Goal: Navigation & Orientation: Find specific page/section

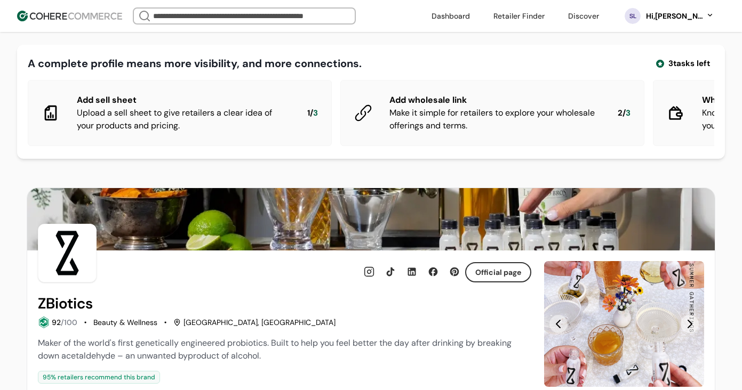
click at [692, 21] on div "Hi, Stephen Lamb" at bounding box center [674, 16] width 59 height 11
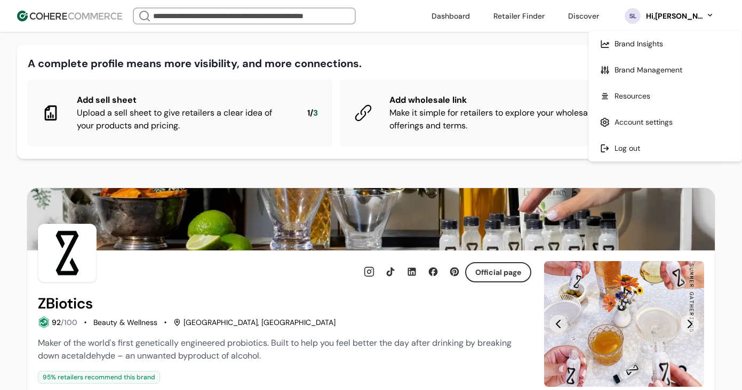
click at [624, 123] on link at bounding box center [665, 122] width 153 height 26
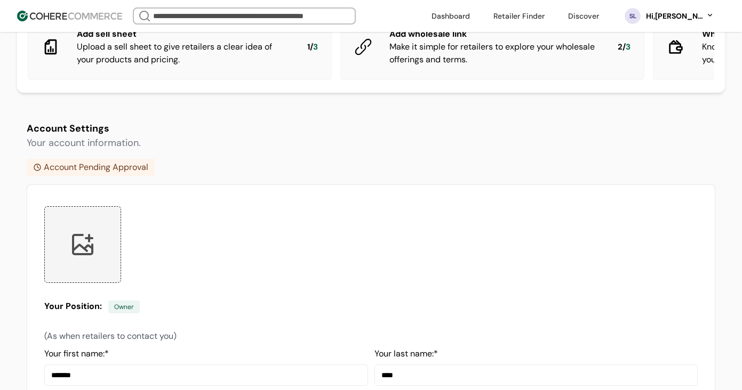
scroll to position [4, 0]
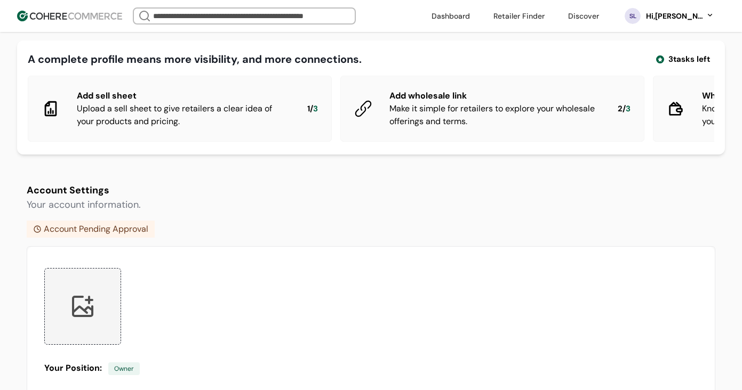
click at [85, 234] on div "Account Pending Approval" at bounding box center [91, 229] width 128 height 17
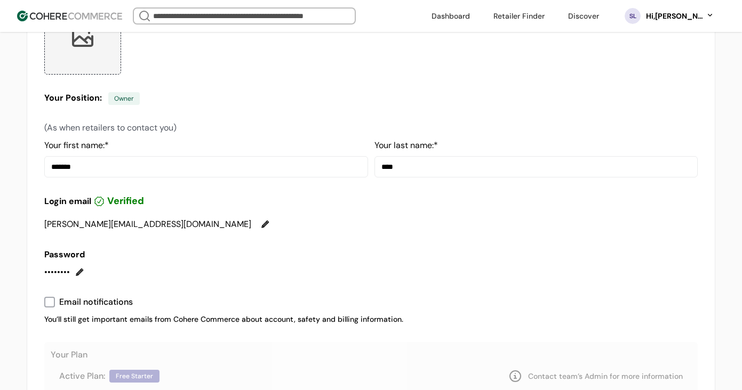
scroll to position [357, 0]
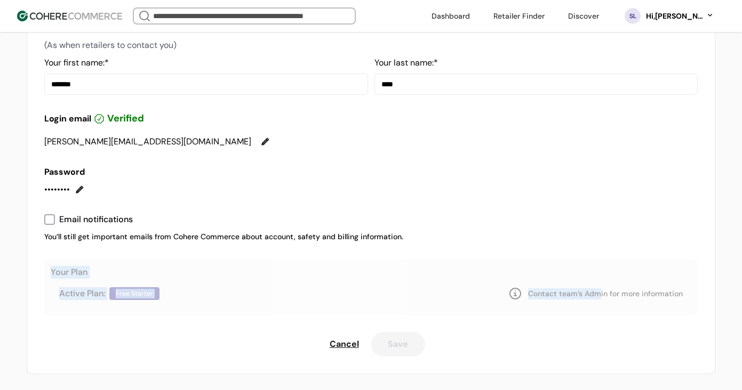
drag, startPoint x: 602, startPoint y: 297, endPoint x: 603, endPoint y: 243, distance: 54.4
click at [603, 243] on div "Login email Verified stephen@zbiotics.com Password •••••••• Email notifications…" at bounding box center [370, 234] width 653 height 245
click at [686, 20] on div "Hi, Stephen Lamb" at bounding box center [674, 16] width 59 height 11
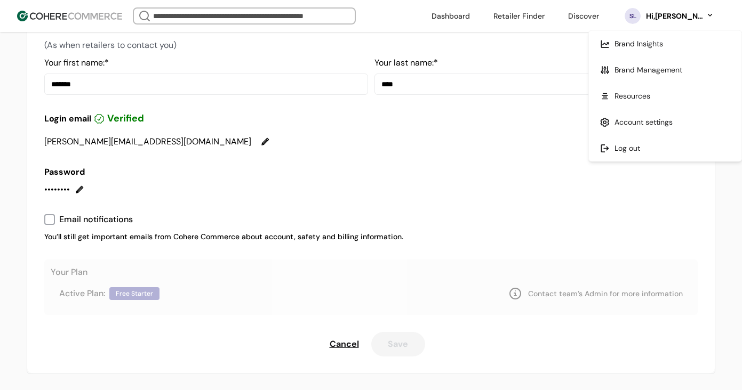
click at [652, 68] on link at bounding box center [665, 70] width 153 height 26
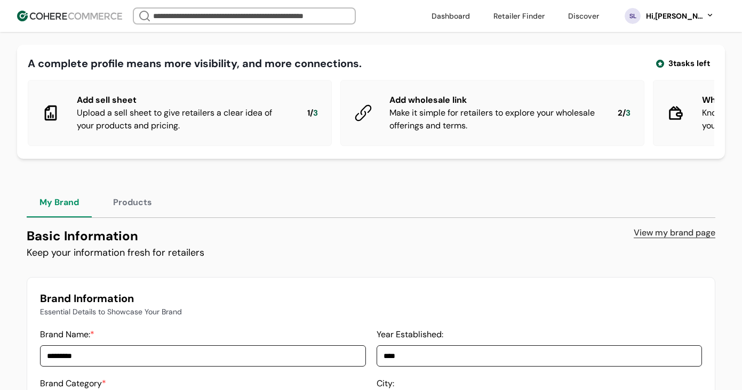
click at [670, 236] on link "View my brand page" at bounding box center [675, 233] width 82 height 13
click at [516, 241] on div "Basic Information Keep your information fresh for retailers View my brand page" at bounding box center [371, 244] width 688 height 34
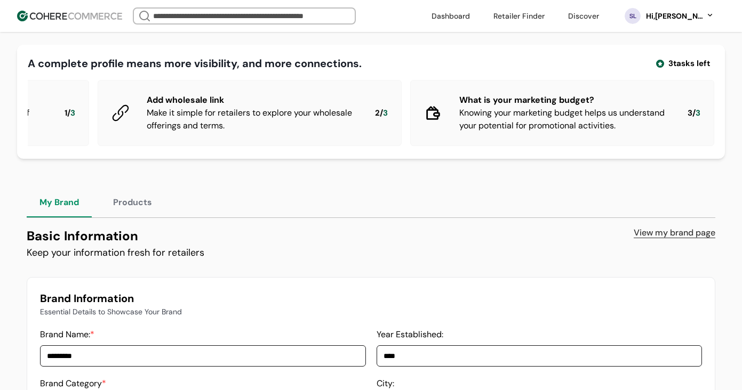
click at [663, 16] on div "Hi, Stephen Lamb" at bounding box center [674, 16] width 59 height 11
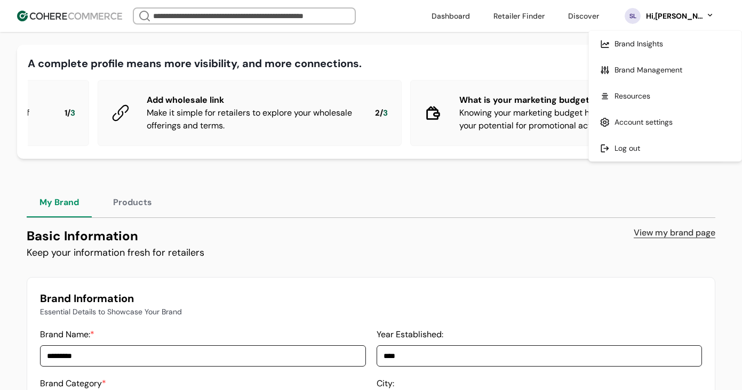
click at [616, 118] on link at bounding box center [665, 122] width 153 height 26
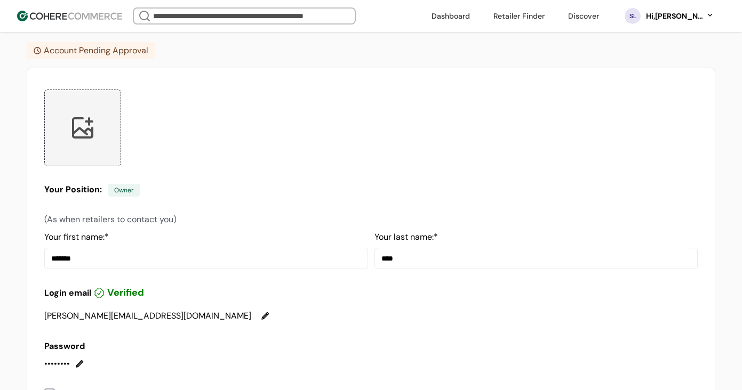
scroll to position [186, 0]
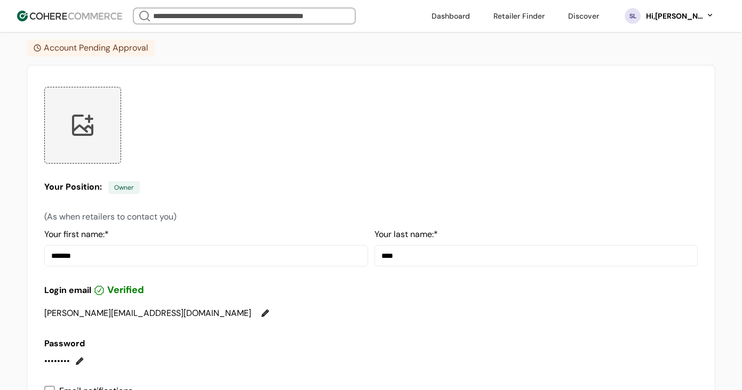
click at [79, 122] on div at bounding box center [82, 125] width 77 height 77
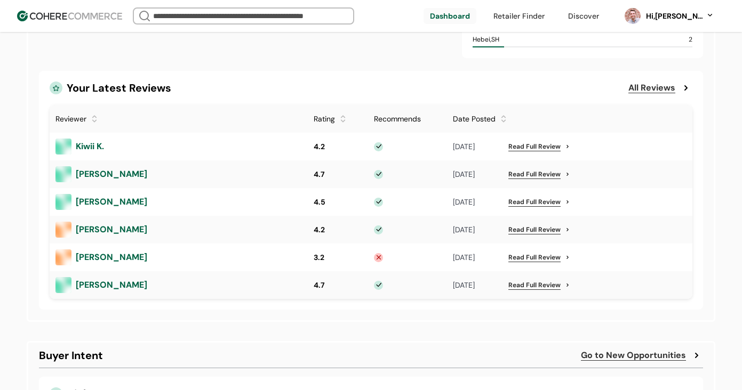
scroll to position [891, 0]
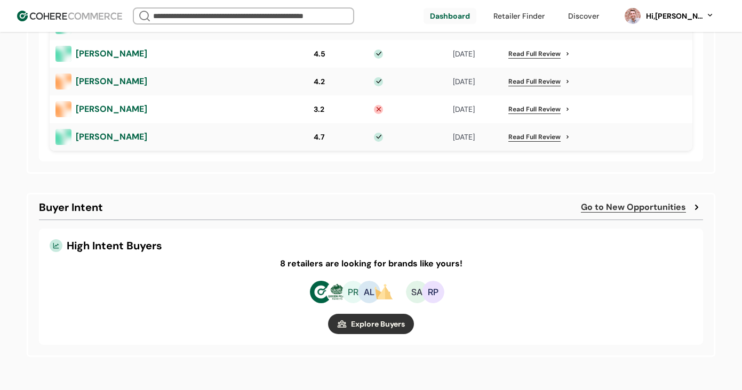
click at [524, 17] on link at bounding box center [519, 16] width 64 height 16
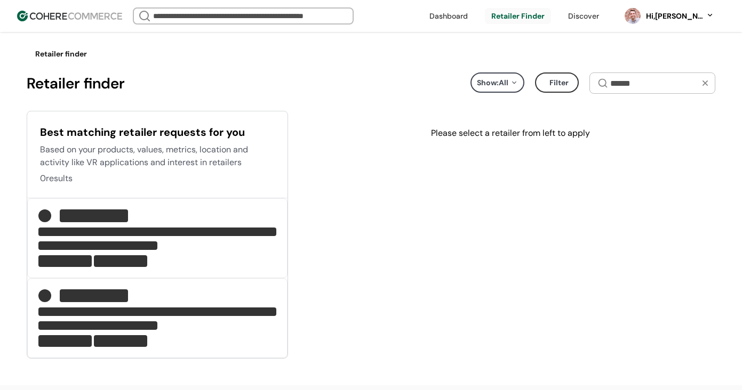
click at [580, 17] on link at bounding box center [584, 16] width 44 height 16
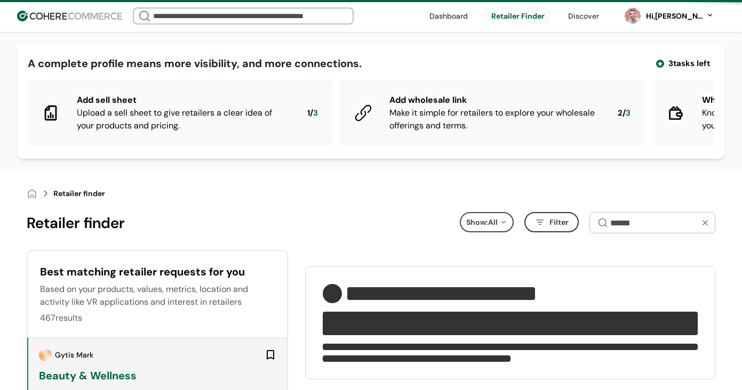
click at [580, 17] on link at bounding box center [584, 16] width 44 height 16
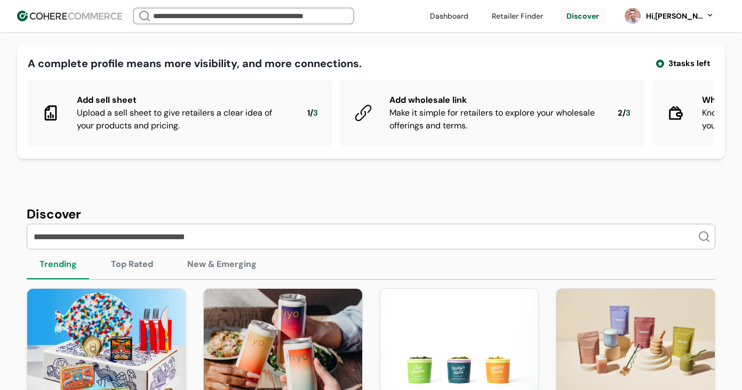
click at [668, 15] on div "Hi, Stephen Lamb" at bounding box center [674, 16] width 59 height 11
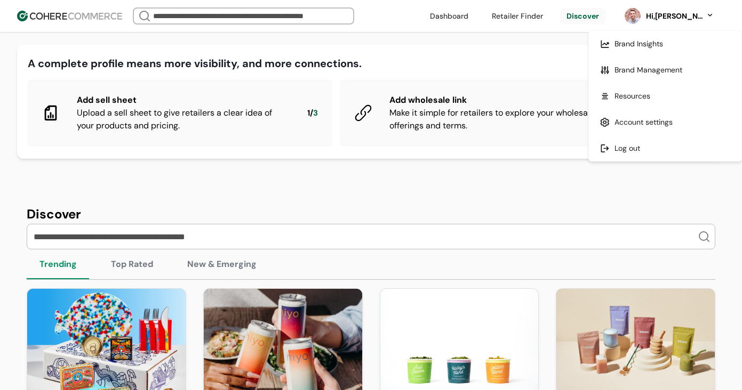
click at [640, 99] on link at bounding box center [665, 96] width 153 height 26
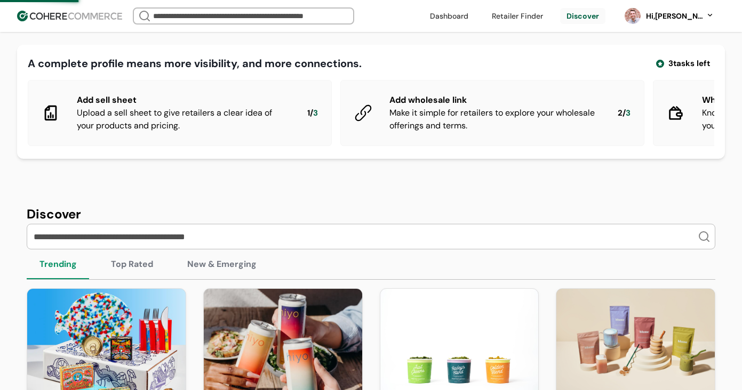
scroll to position [1348, 0]
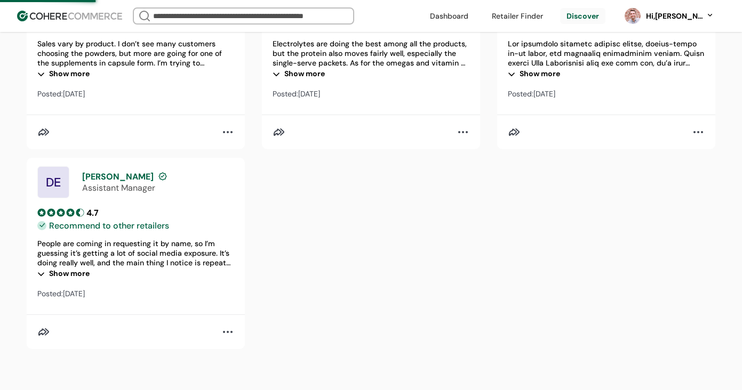
click at [22, 17] on img at bounding box center [69, 16] width 105 height 11
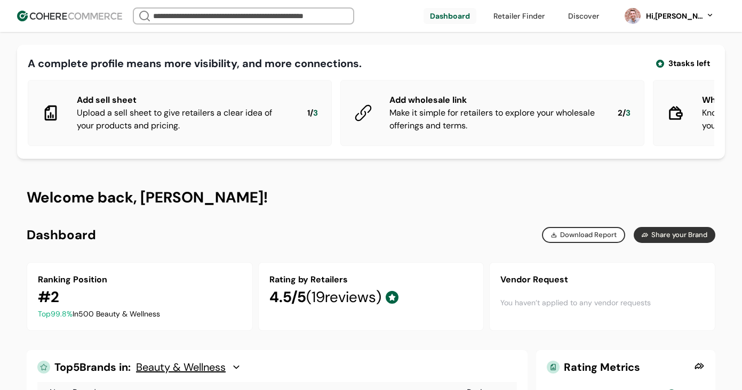
click at [110, 17] on img at bounding box center [69, 16] width 105 height 11
click at [50, 13] on img at bounding box center [69, 16] width 105 height 11
click at [458, 12] on link at bounding box center [449, 16] width 53 height 16
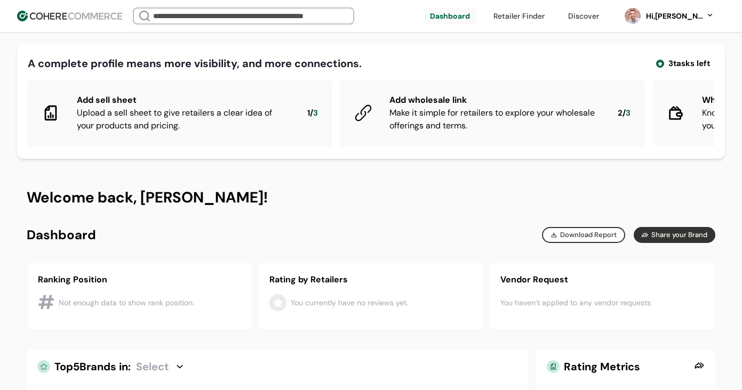
click at [267, 18] on input "search" at bounding box center [243, 16] width 185 height 15
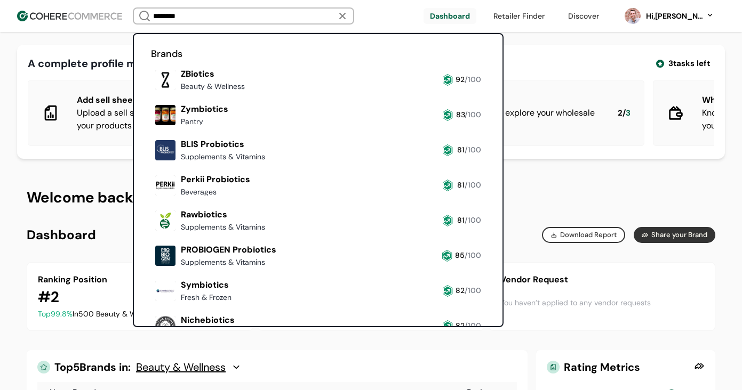
type input "********"
click at [151, 94] on link at bounding box center [151, 94] width 0 height 0
